Goal: Task Accomplishment & Management: Complete application form

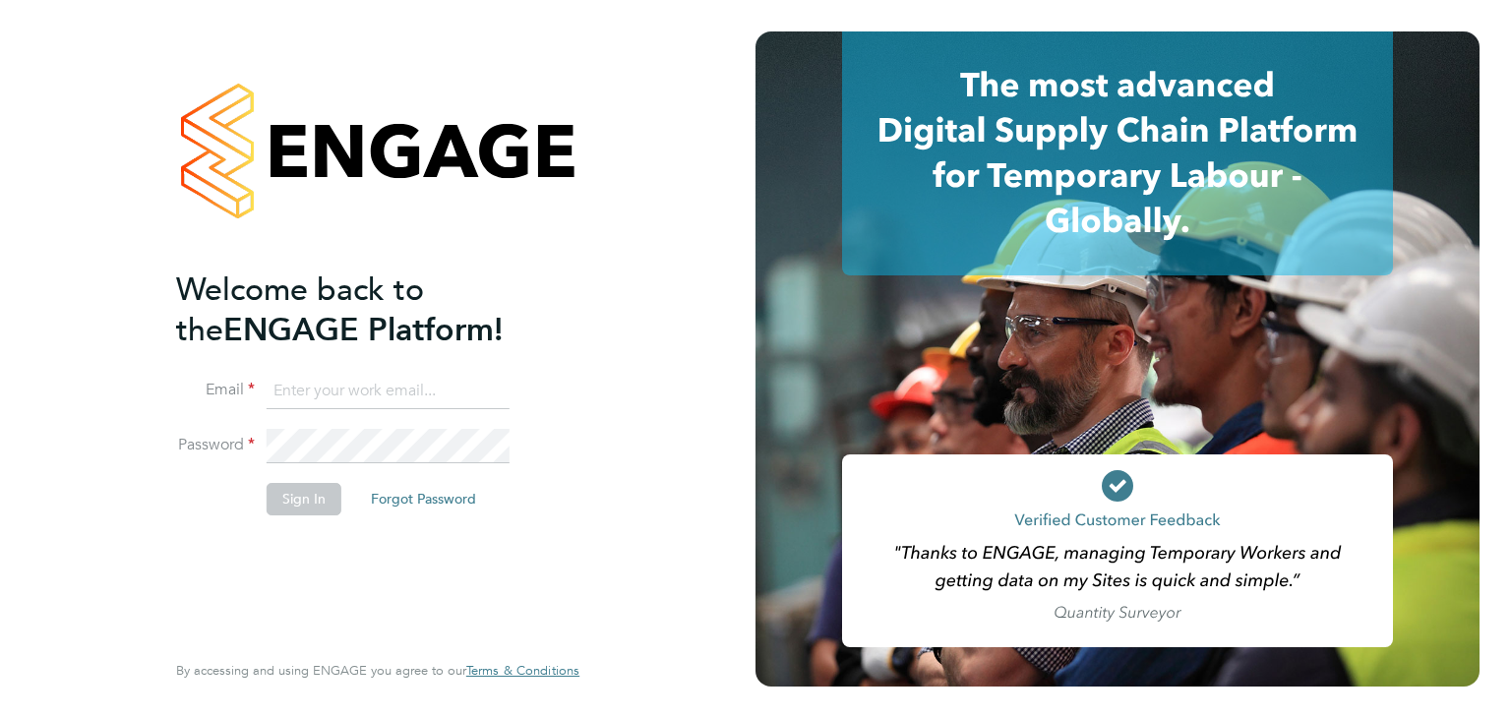
type input "[EMAIL_ADDRESS][DOMAIN_NAME]"
click at [289, 496] on button "Sign In" at bounding box center [304, 498] width 75 height 31
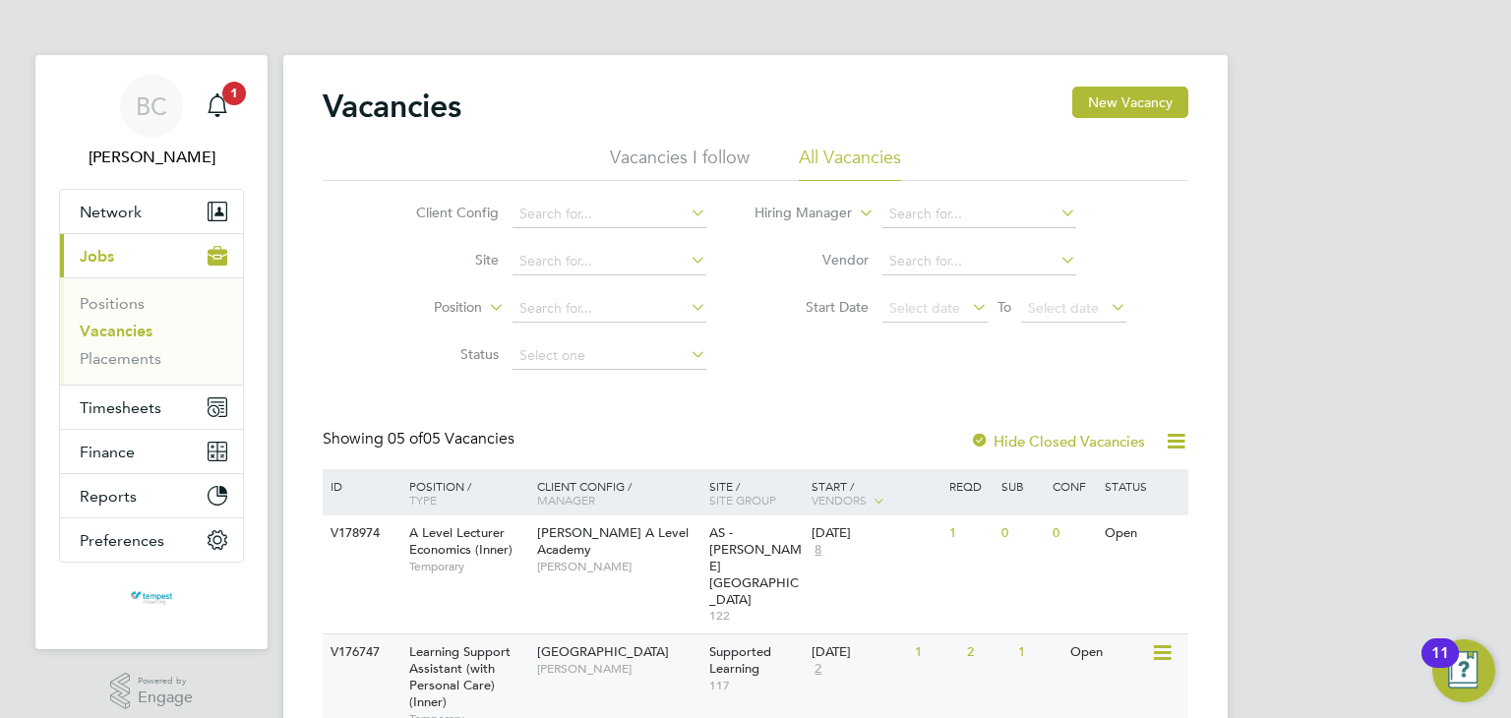
click at [511, 635] on div "Learning Support Assistant (with Personal Care) (Inner) Temporary" at bounding box center [463, 685] width 138 height 101
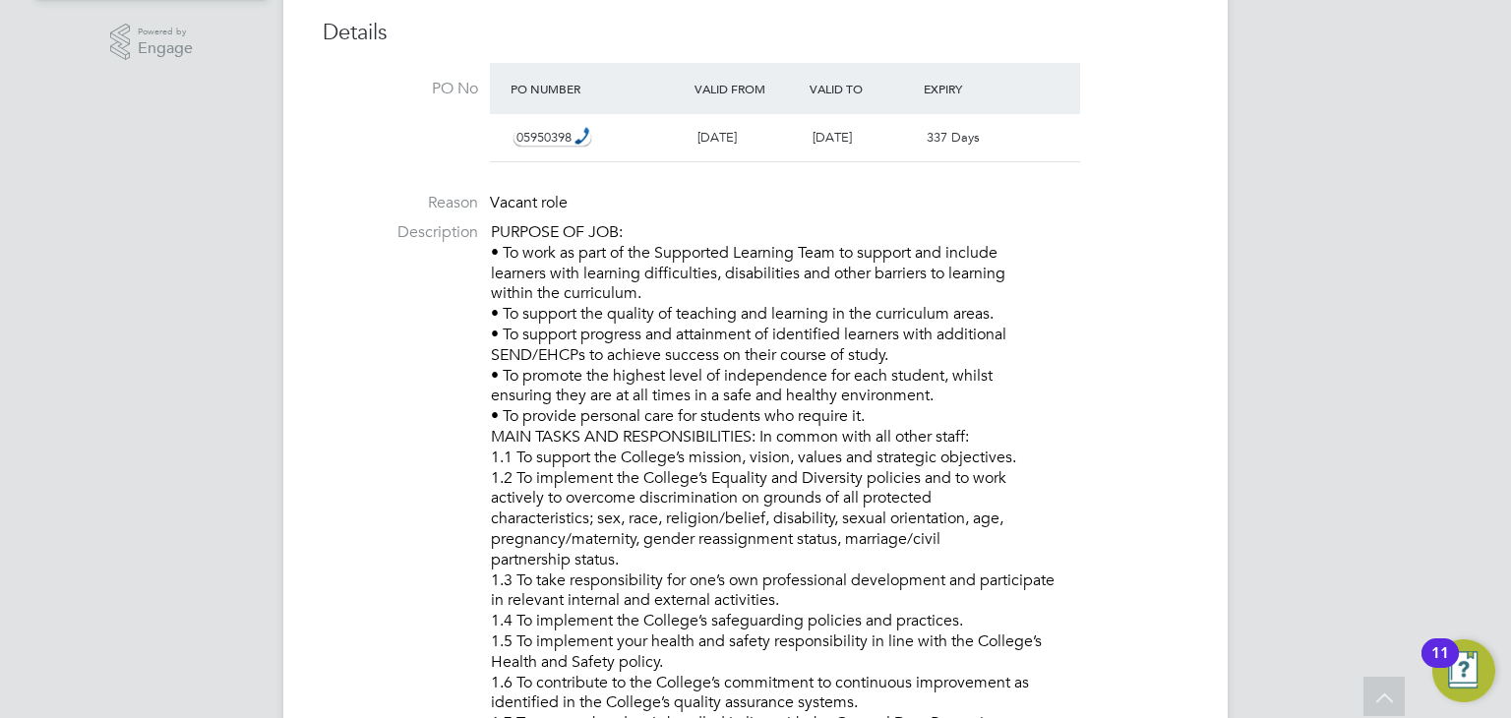
scroll to position [404, 0]
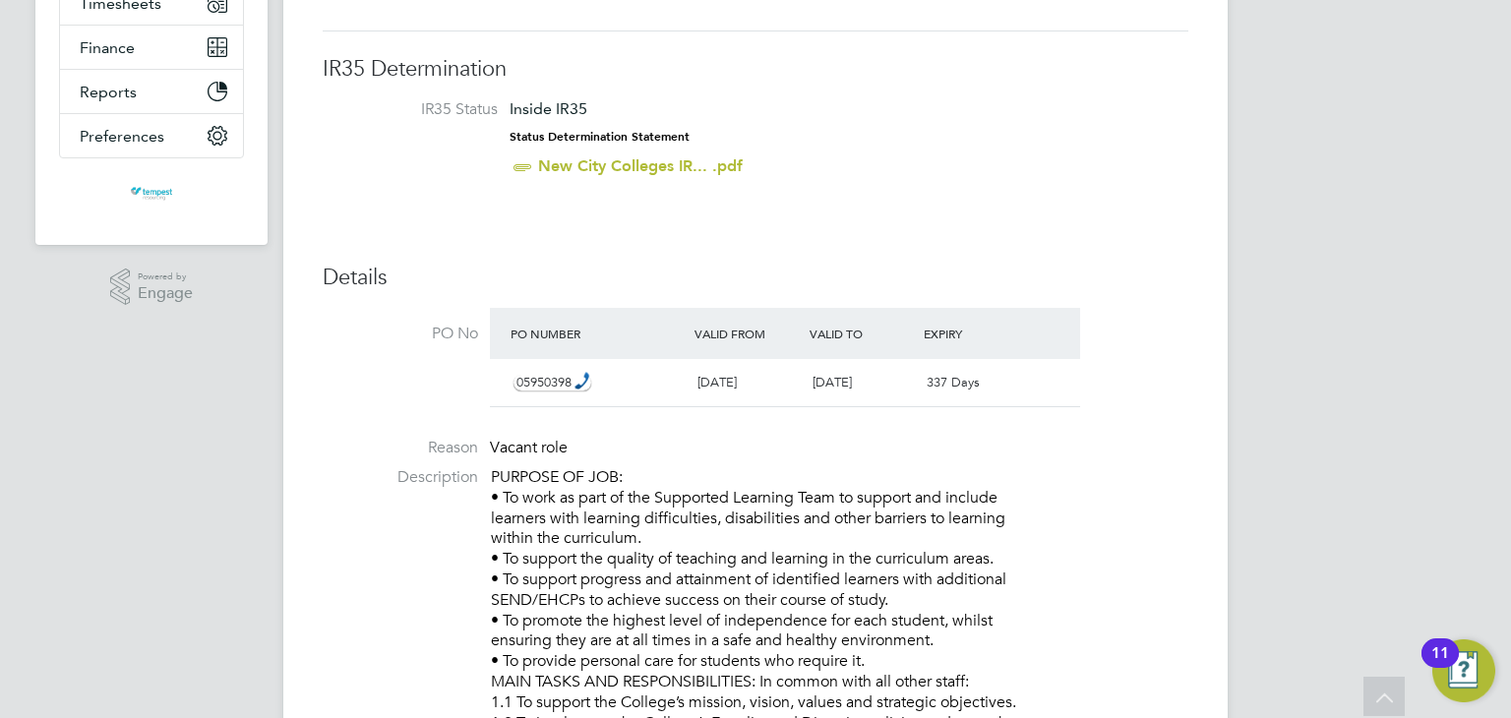
drag, startPoint x: 1065, startPoint y: 189, endPoint x: 482, endPoint y: 462, distance: 644.3
copy ul "Vacant role Description PURPOSE OF JOB: • To work as part of the Supported Lear…"
